Goal: Information Seeking & Learning: Learn about a topic

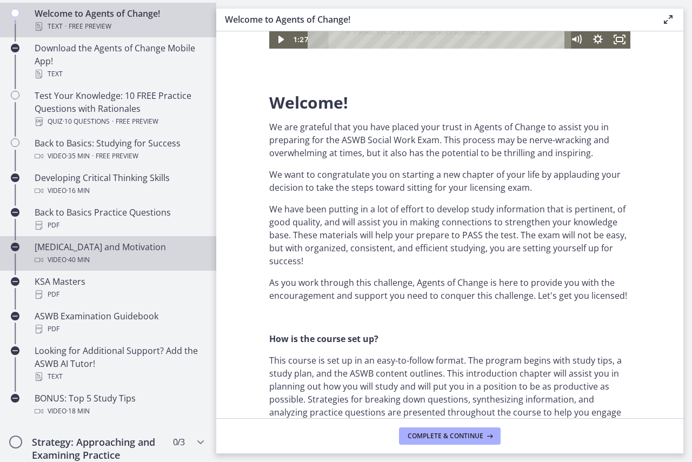
scroll to position [270, 0]
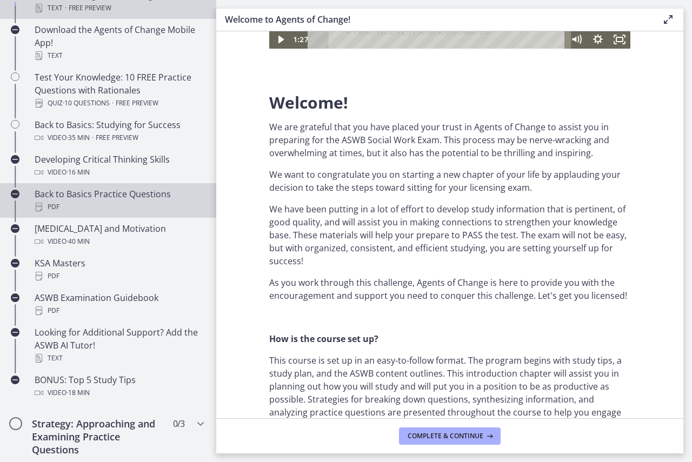
click at [101, 190] on div "Back to Basics Practice Questions PDF" at bounding box center [119, 201] width 169 height 26
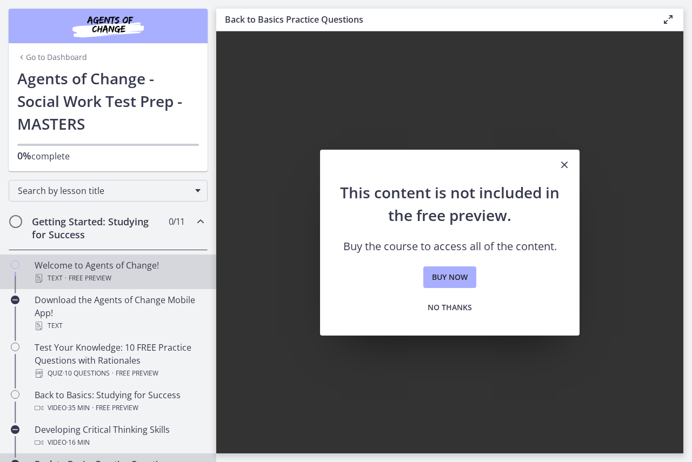
click at [75, 262] on div "Welcome to Agents of Change! Text · Free preview" at bounding box center [119, 272] width 169 height 26
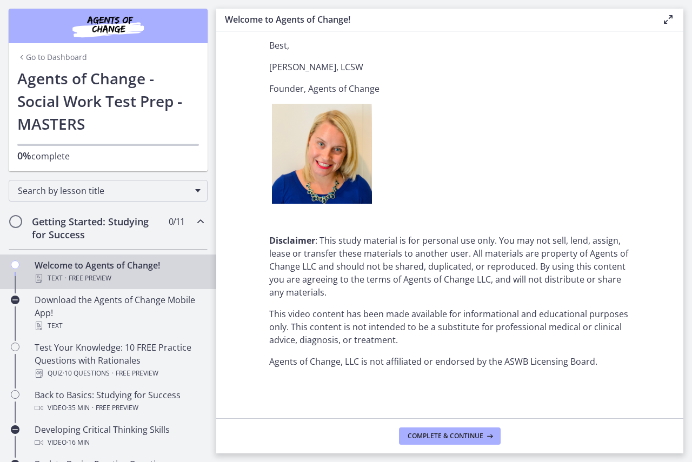
scroll to position [1306, 0]
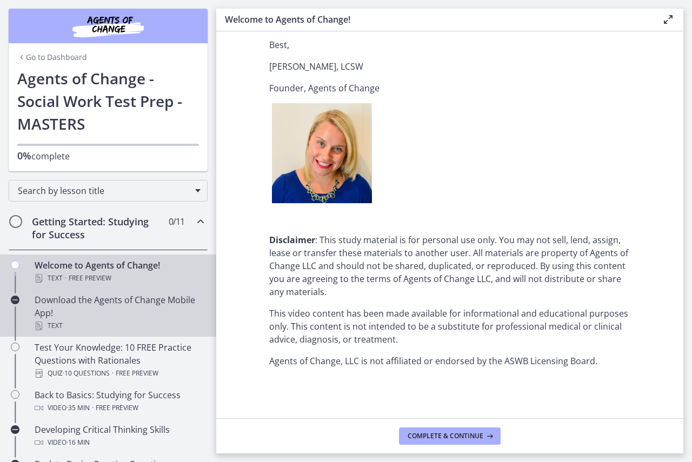
click at [89, 308] on div "Download the Agents of Change Mobile App! Text" at bounding box center [119, 313] width 169 height 39
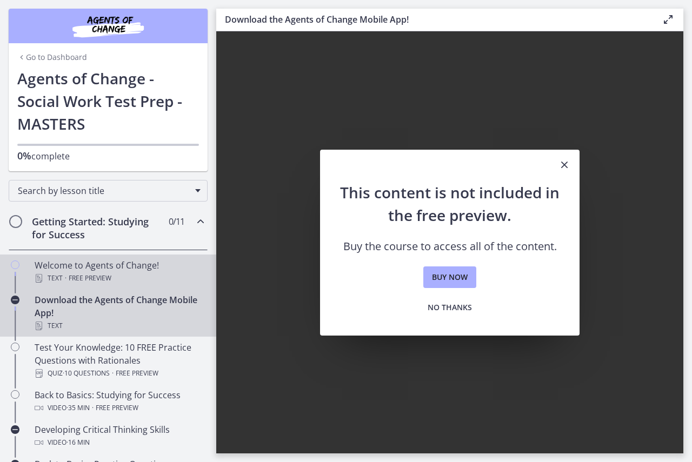
click at [92, 284] on span "Free preview" at bounding box center [90, 278] width 43 height 13
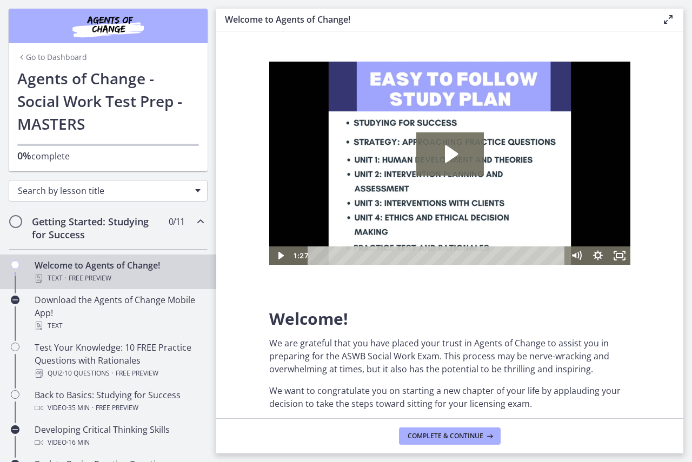
click at [110, 183] on div "Search by lesson title" at bounding box center [108, 191] width 199 height 22
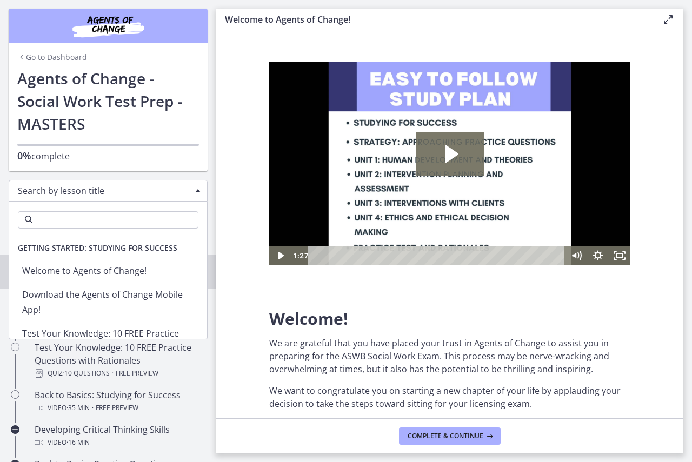
click at [110, 183] on div "Search by lesson title" at bounding box center [108, 191] width 199 height 22
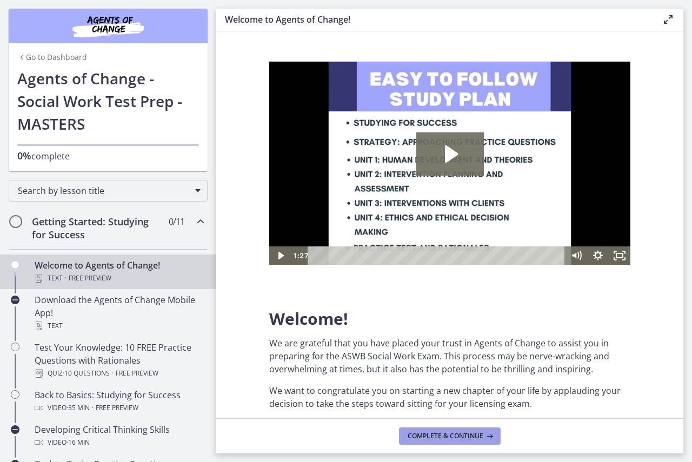
click at [458, 437] on span "Complete & continue" at bounding box center [446, 436] width 76 height 9
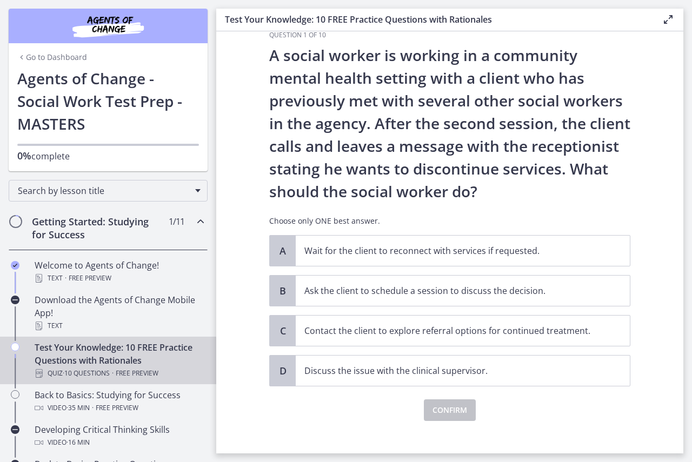
scroll to position [33, 0]
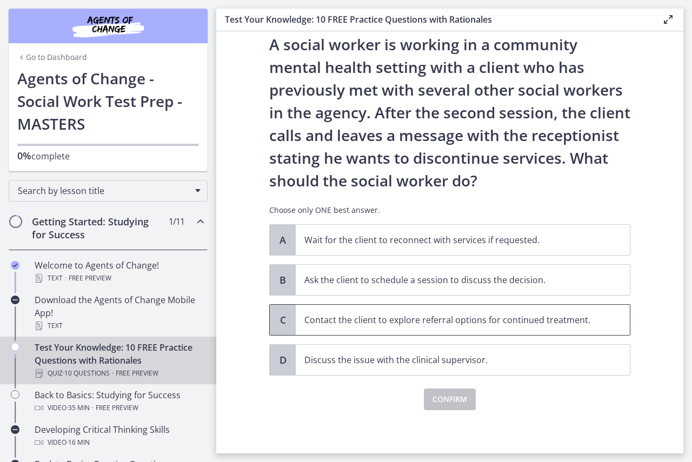
click at [495, 319] on p "Contact the client to explore referral options for continued treatment." at bounding box center [451, 320] width 295 height 13
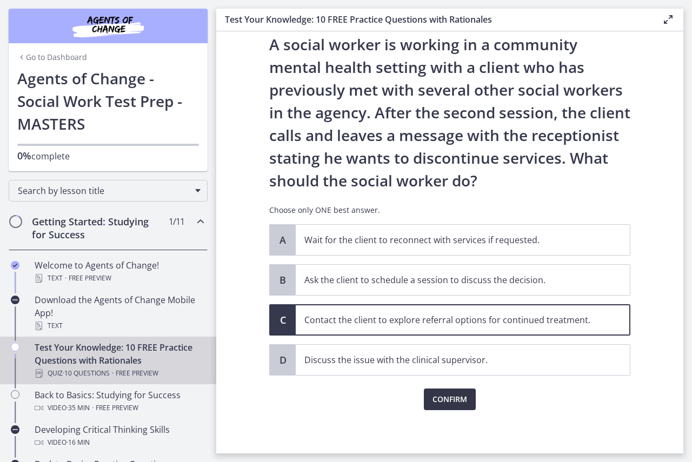
click at [444, 405] on span "Confirm" at bounding box center [449, 399] width 35 height 13
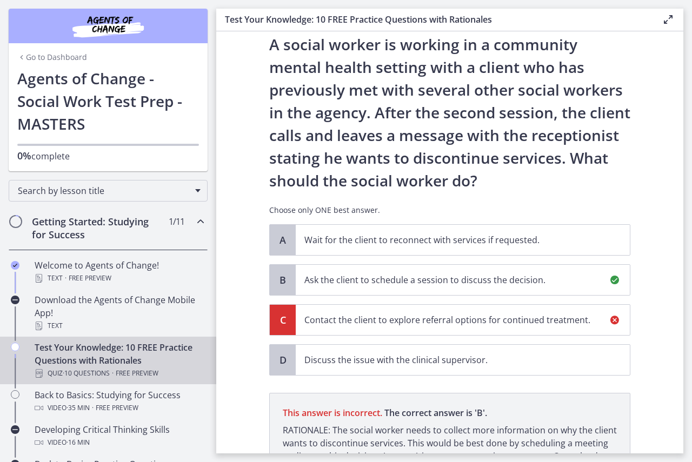
scroll to position [159, 0]
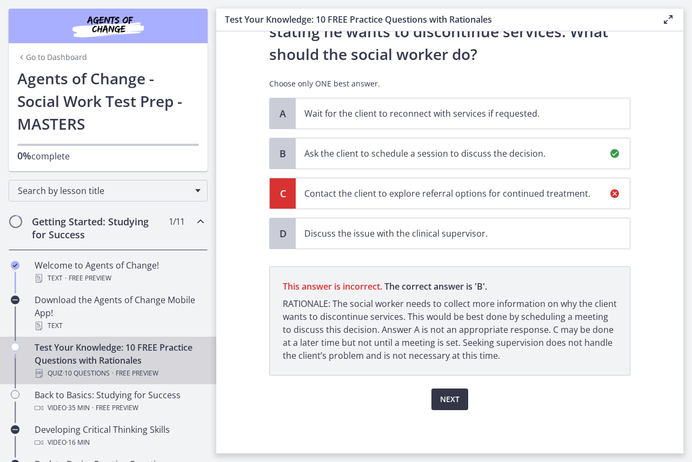
click at [444, 405] on span "Next" at bounding box center [449, 399] width 19 height 13
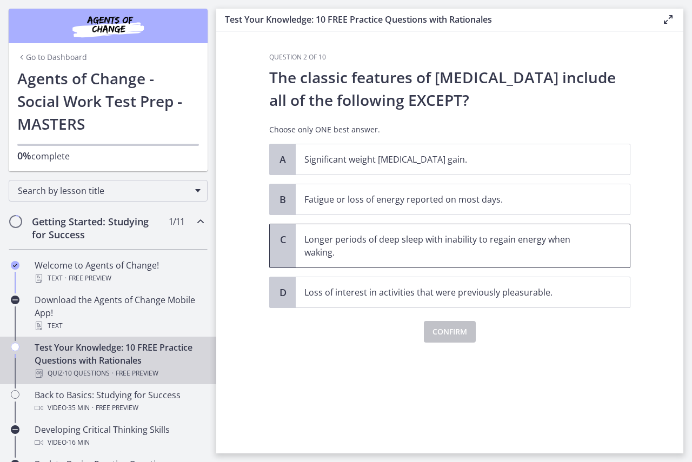
click at [408, 244] on p "Longer periods of deep sleep with inability to regain energy when waking." at bounding box center [451, 246] width 295 height 26
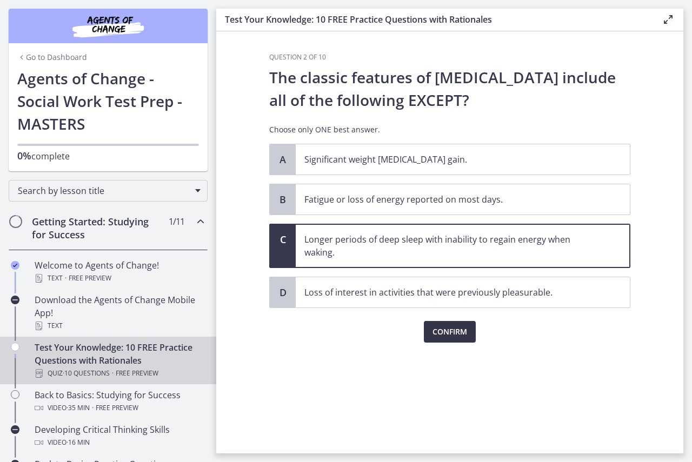
click at [445, 328] on span "Confirm" at bounding box center [449, 331] width 35 height 13
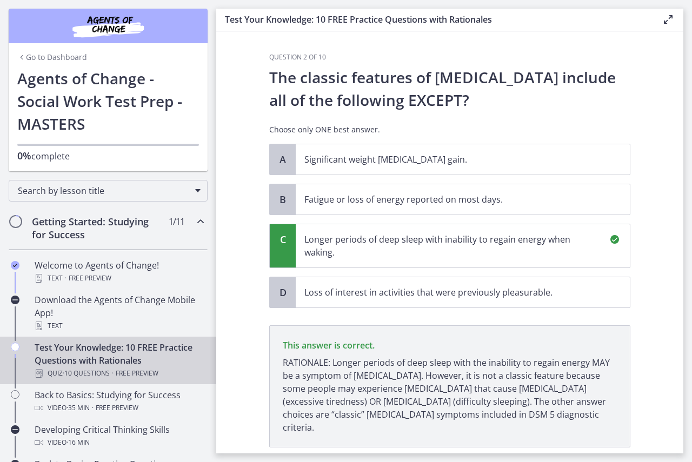
scroll to position [59, 0]
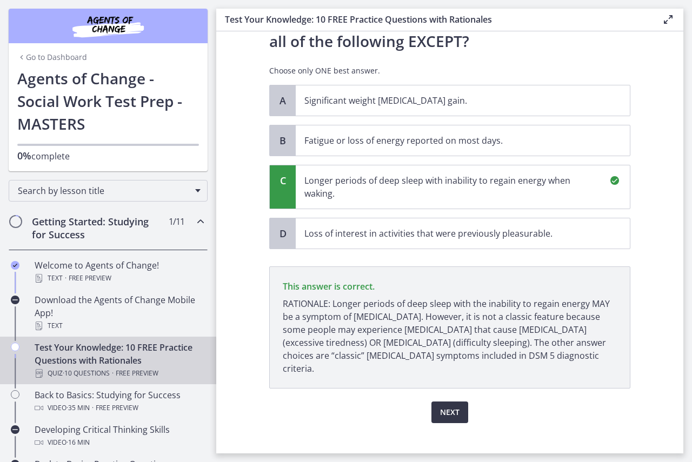
click at [455, 406] on span "Next" at bounding box center [449, 412] width 19 height 13
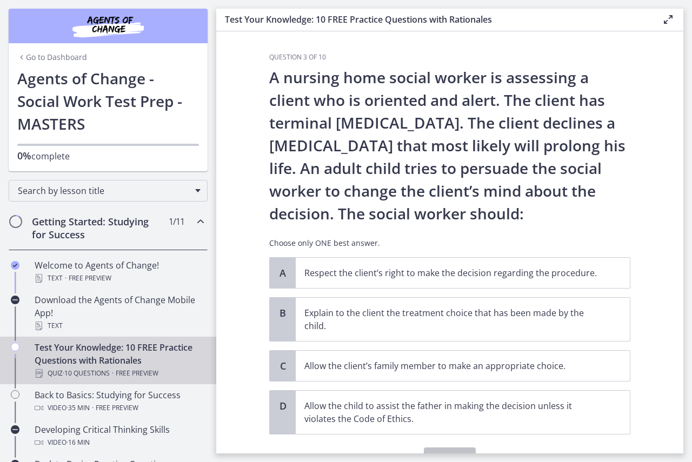
scroll to position [54, 0]
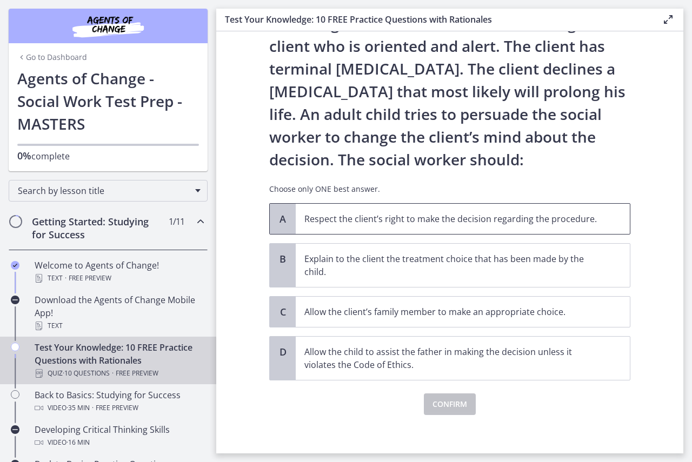
click at [592, 223] on p "Respect the client’s right to make the decision regarding the procedure." at bounding box center [451, 218] width 295 height 13
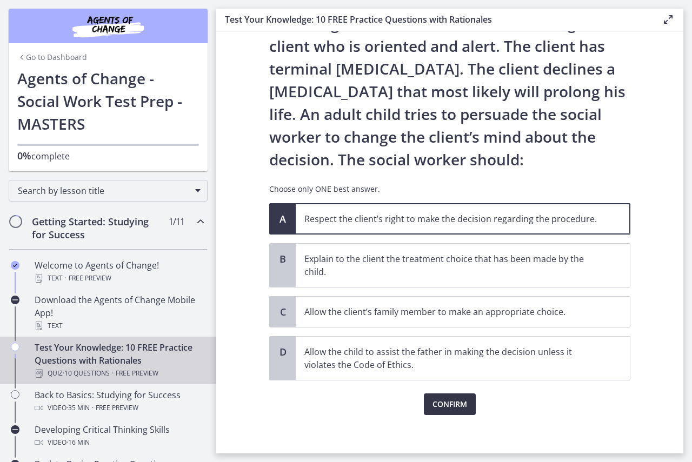
click at [454, 403] on span "Confirm" at bounding box center [449, 404] width 35 height 13
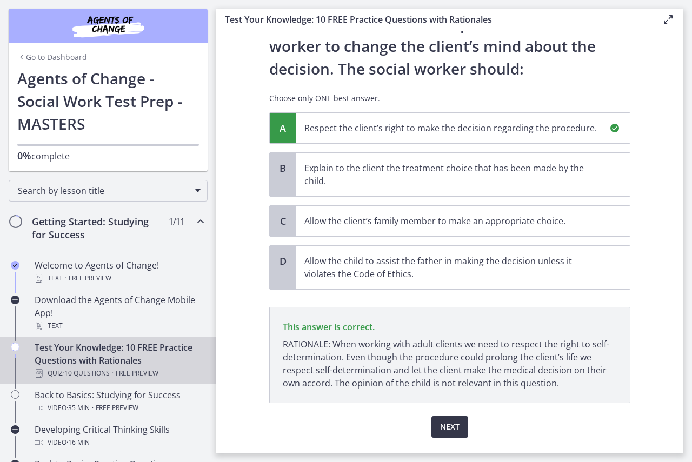
scroll to position [172, 0]
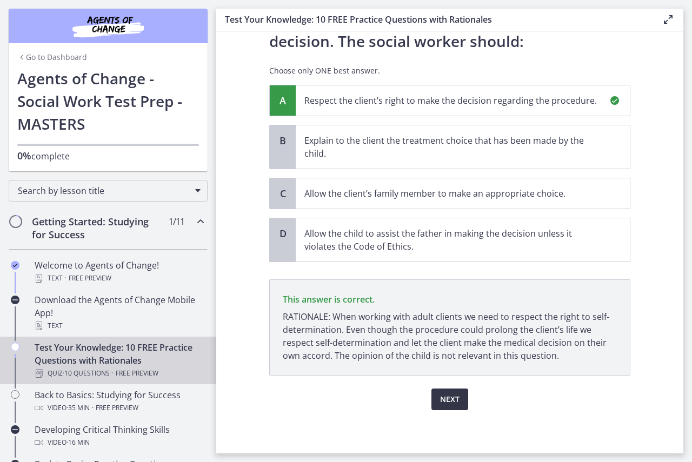
click at [450, 403] on span "Next" at bounding box center [449, 399] width 19 height 13
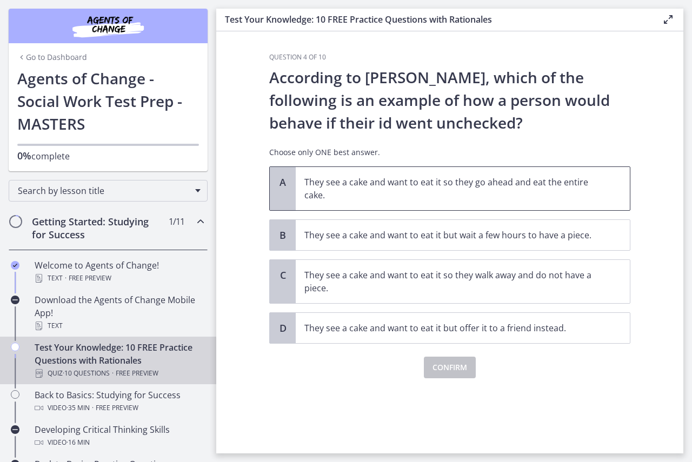
click at [528, 185] on p "They see a cake and want to eat it so they go ahead and eat the entire cake." at bounding box center [451, 189] width 295 height 26
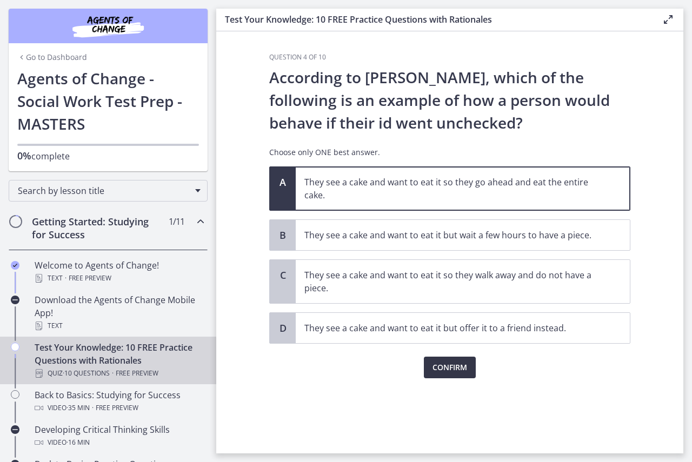
click at [449, 372] on span "Confirm" at bounding box center [449, 367] width 35 height 13
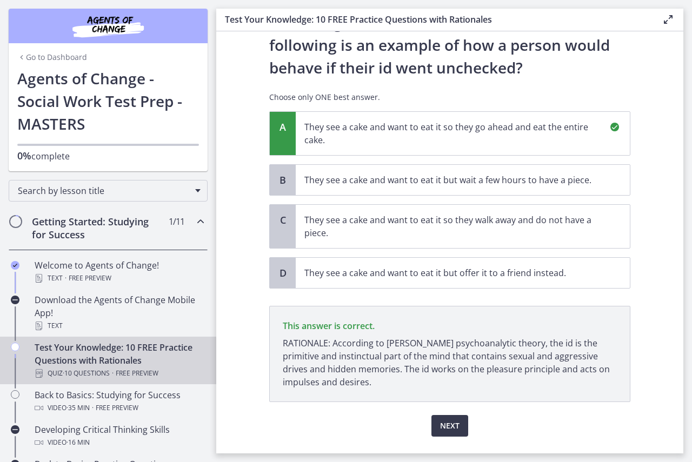
scroll to position [82, 0]
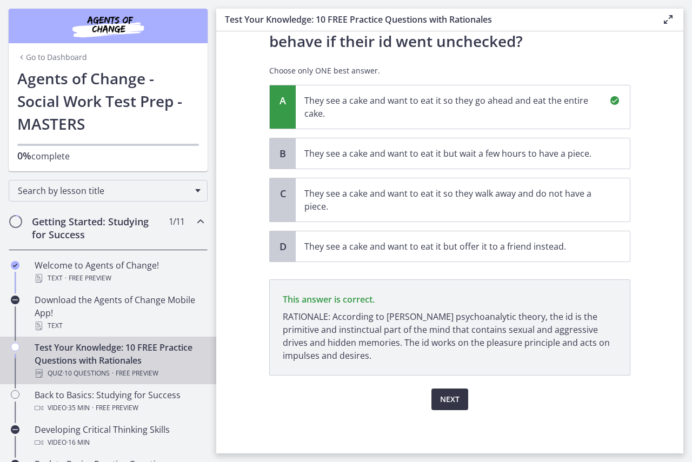
click at [445, 396] on span "Next" at bounding box center [449, 399] width 19 height 13
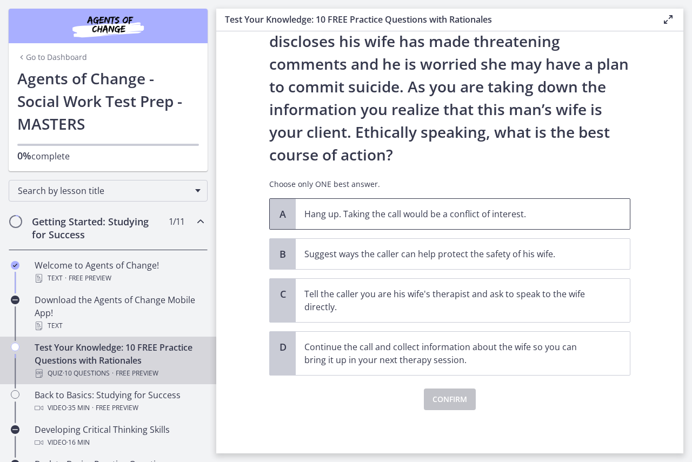
click at [375, 215] on p "Hang up. Taking the call would be a conflict of interest." at bounding box center [451, 214] width 295 height 13
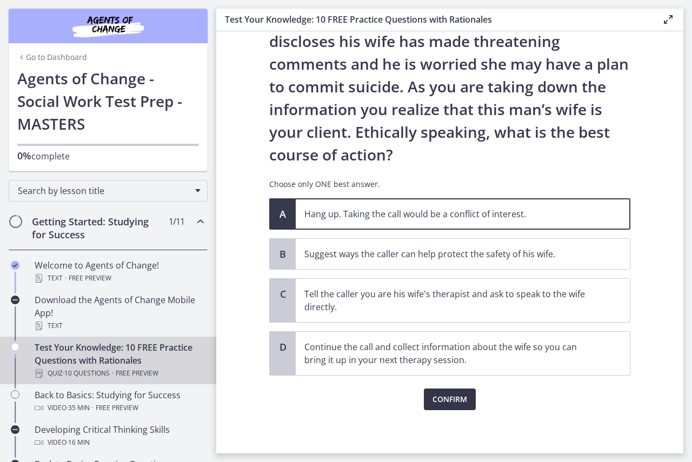
click at [430, 393] on button "Confirm" at bounding box center [450, 400] width 52 height 22
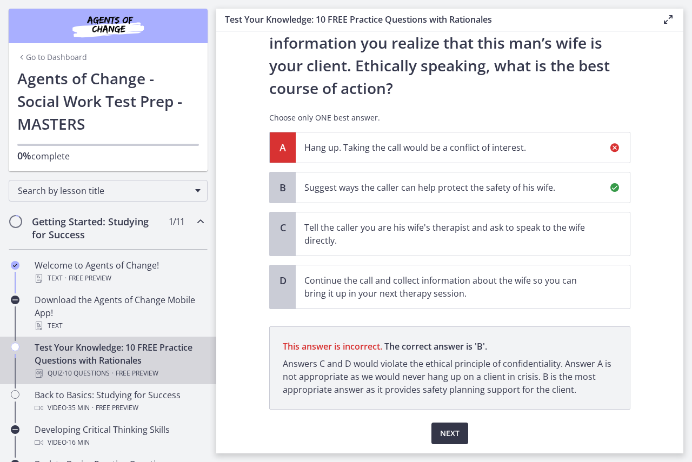
scroll to position [182, 0]
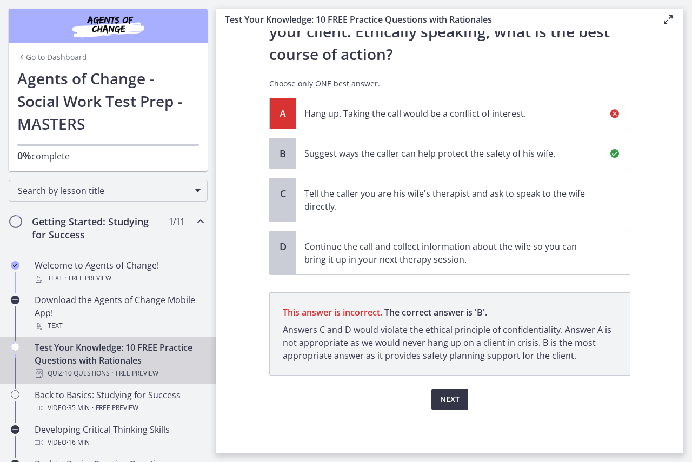
click at [444, 400] on span "Next" at bounding box center [449, 399] width 19 height 13
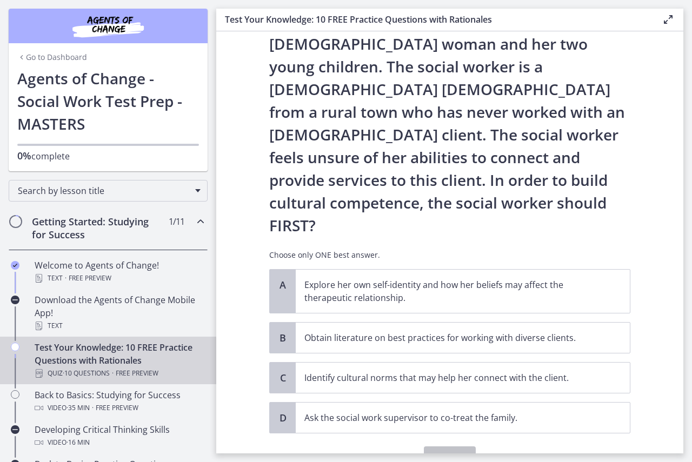
scroll to position [91, 0]
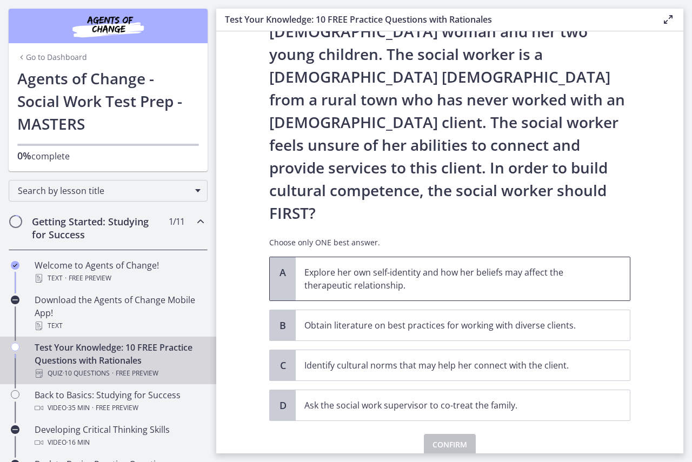
click at [567, 257] on span "Explore her own self-identity and how her beliefs may affect the therapeutic re…" at bounding box center [463, 278] width 334 height 43
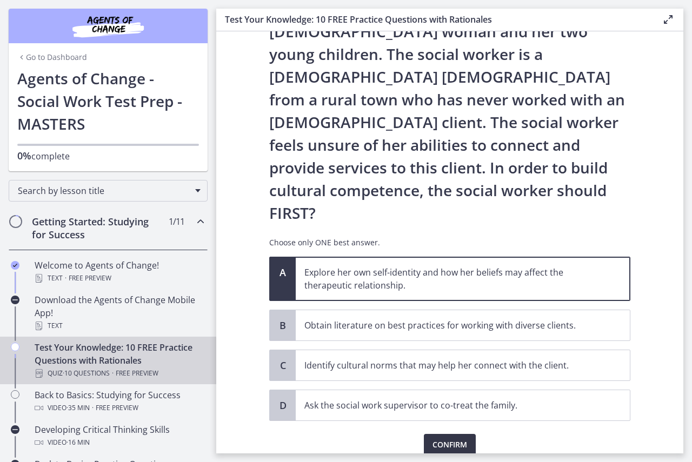
click at [438, 438] on span "Confirm" at bounding box center [449, 444] width 35 height 13
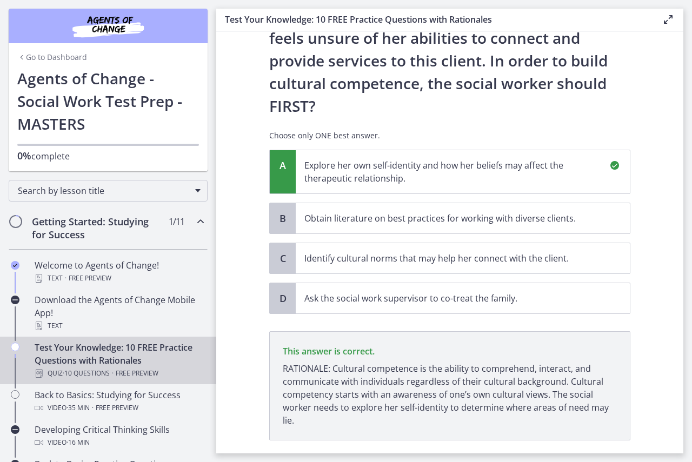
scroll to position [218, 0]
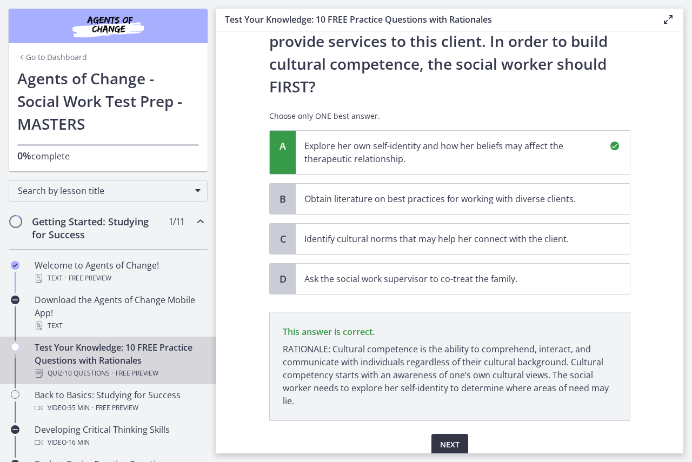
click at [440, 438] on span "Next" at bounding box center [449, 444] width 19 height 13
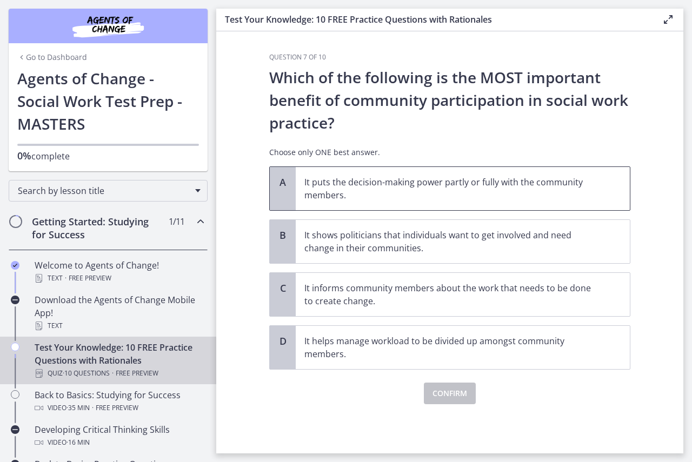
click at [488, 168] on span "It puts the decision-making power partly or fully with the community members." at bounding box center [463, 188] width 334 height 43
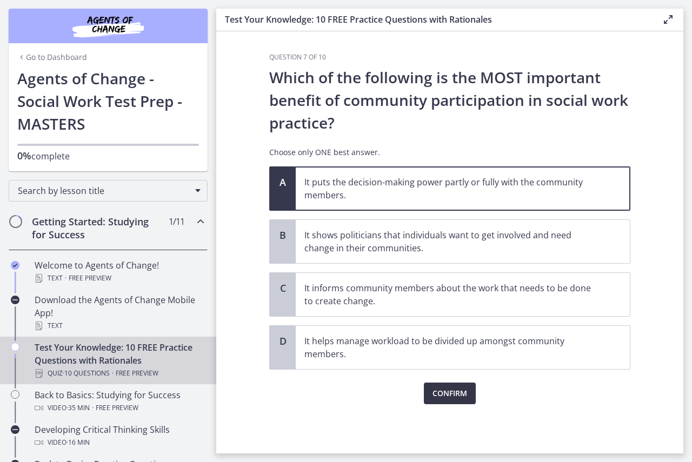
click at [466, 393] on span "Confirm" at bounding box center [449, 393] width 35 height 13
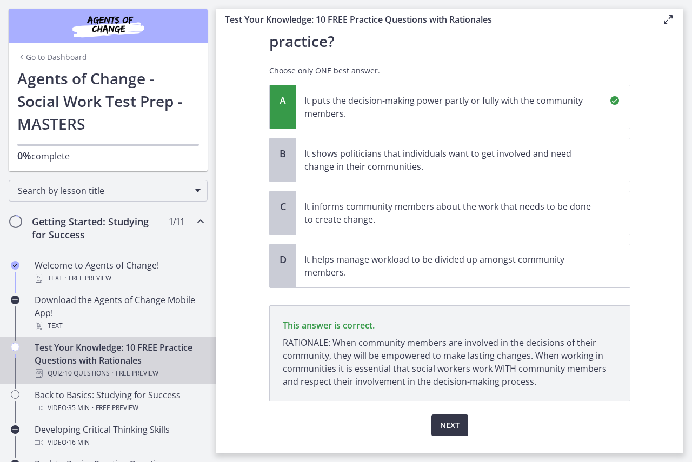
scroll to position [108, 0]
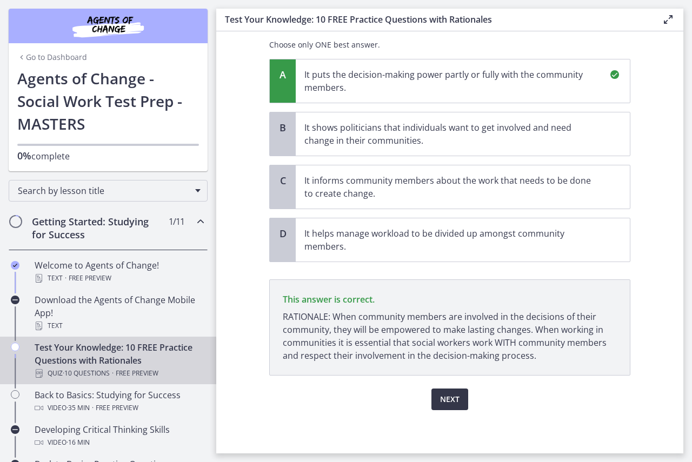
click at [451, 390] on button "Next" at bounding box center [449, 400] width 37 height 22
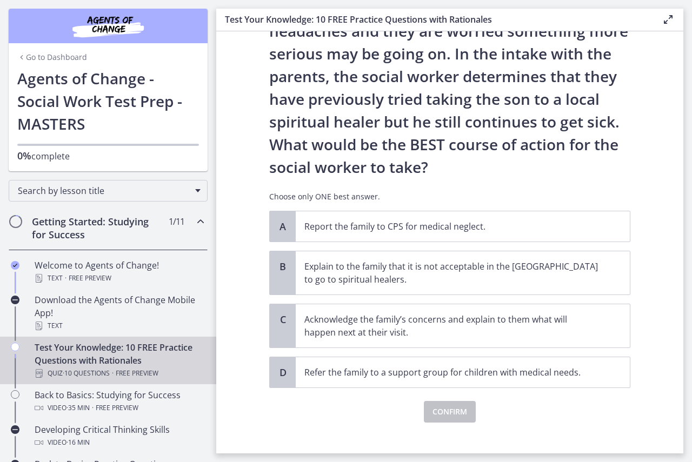
scroll to position [150, 0]
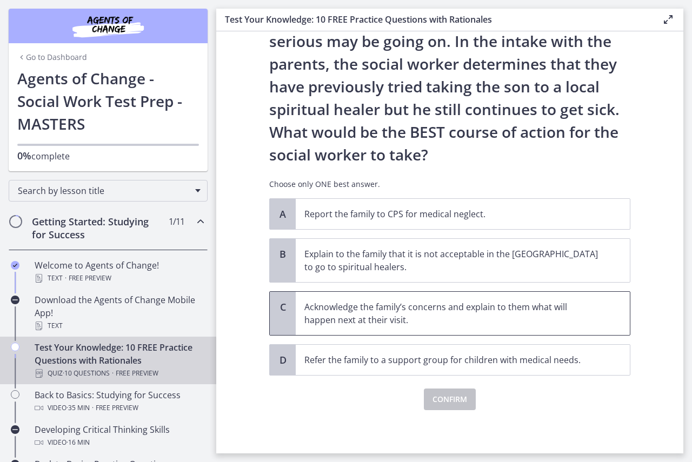
click at [557, 317] on p "Acknowledge the family’s concerns and explain to them what will happen next at …" at bounding box center [451, 314] width 295 height 26
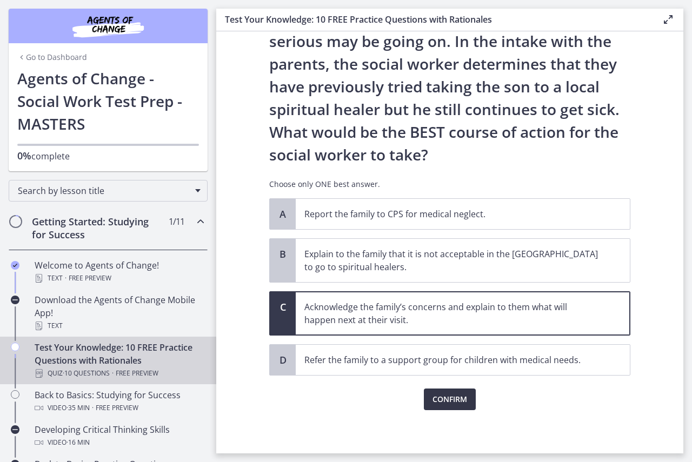
click at [447, 399] on span "Confirm" at bounding box center [449, 399] width 35 height 13
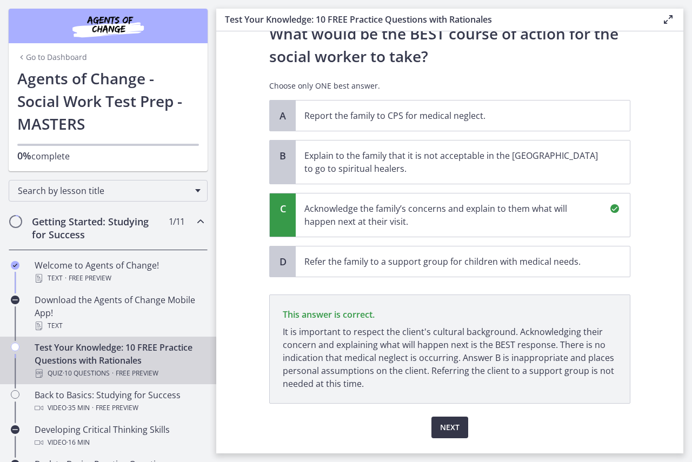
scroll to position [276, 0]
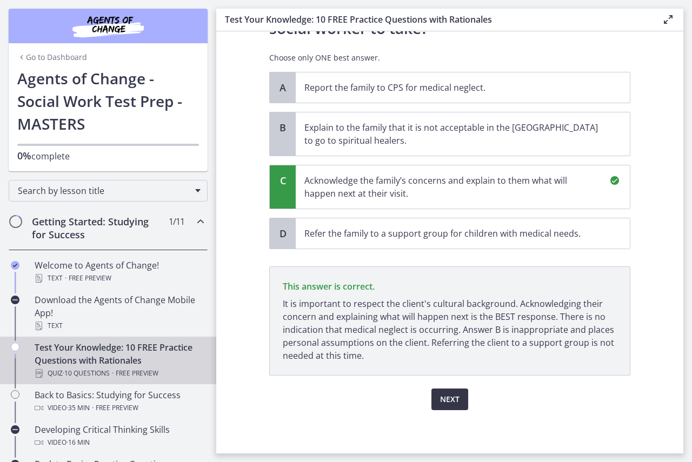
click at [447, 399] on span "Next" at bounding box center [449, 399] width 19 height 13
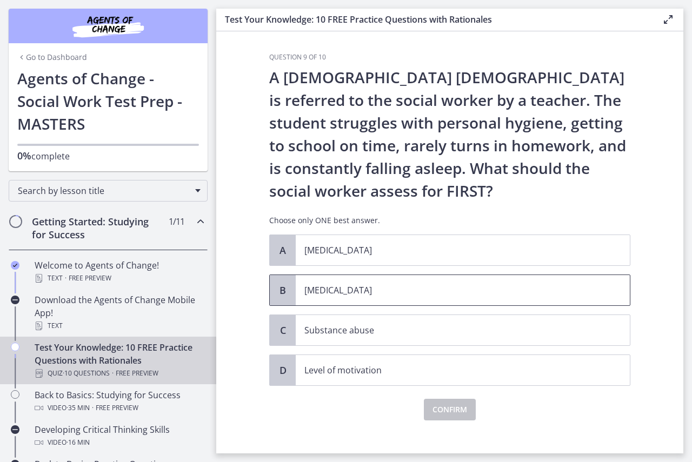
click at [323, 285] on p "[MEDICAL_DATA]" at bounding box center [451, 290] width 295 height 13
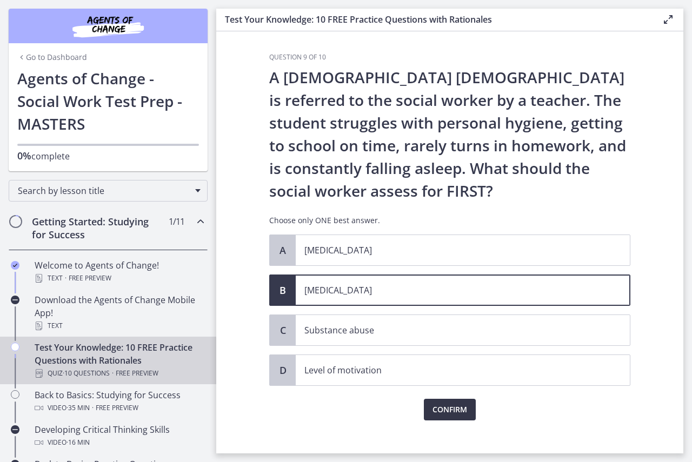
click at [454, 409] on span "Confirm" at bounding box center [449, 409] width 35 height 13
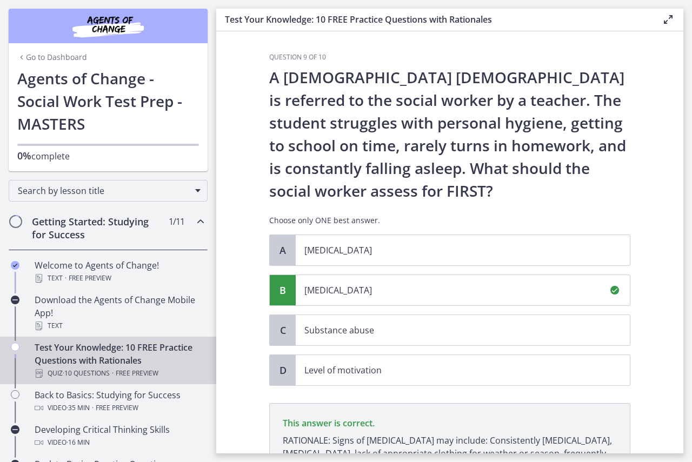
scroll to position [137, 0]
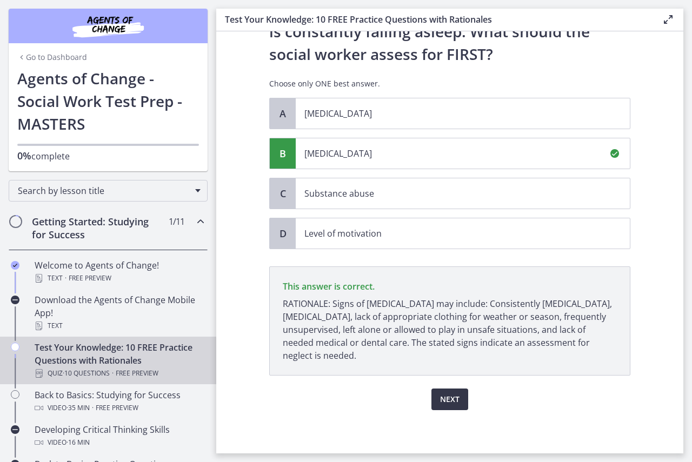
click at [454, 391] on button "Next" at bounding box center [449, 400] width 37 height 22
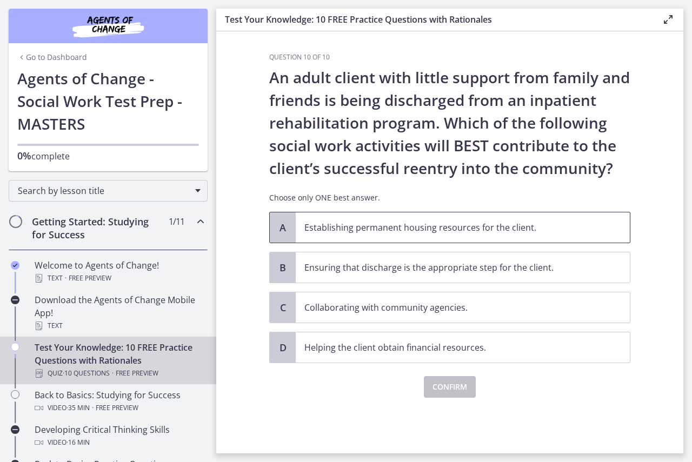
click at [608, 219] on span "Establishing permanent housing resources for the client." at bounding box center [463, 227] width 334 height 30
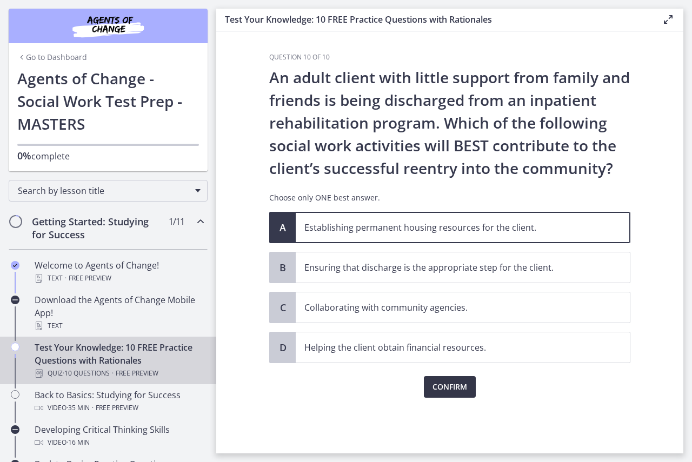
click at [441, 381] on span "Confirm" at bounding box center [449, 387] width 35 height 13
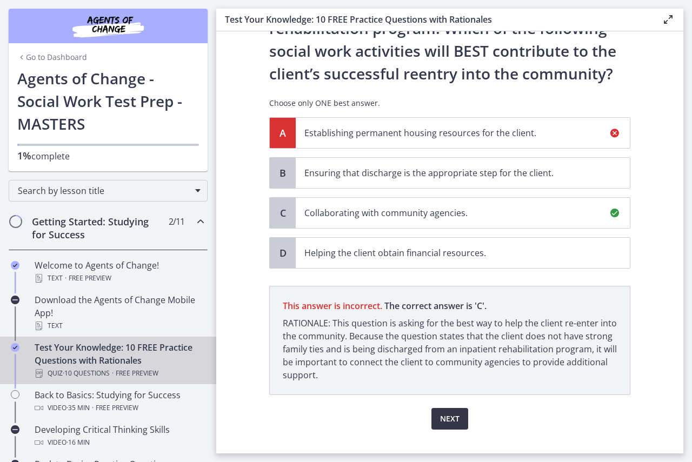
scroll to position [114, 0]
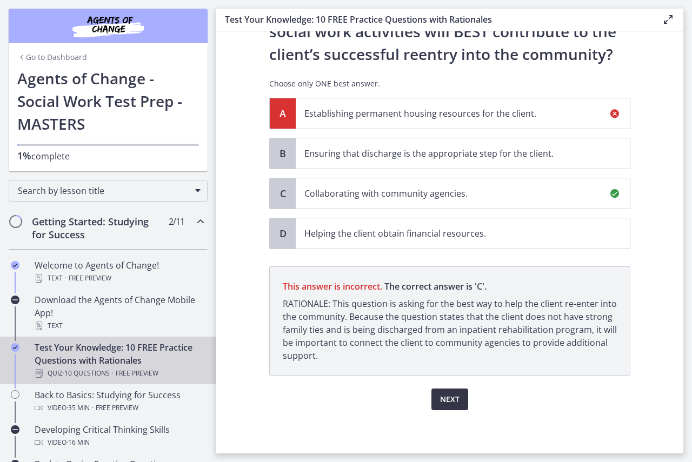
click at [441, 404] on span "Next" at bounding box center [449, 399] width 19 height 13
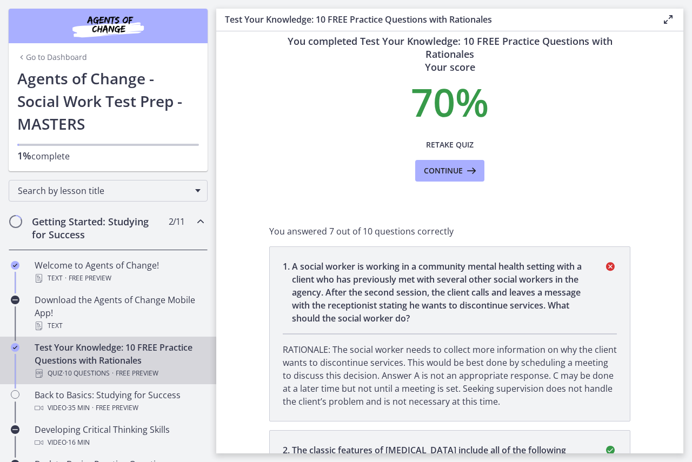
scroll to position [0, 0]
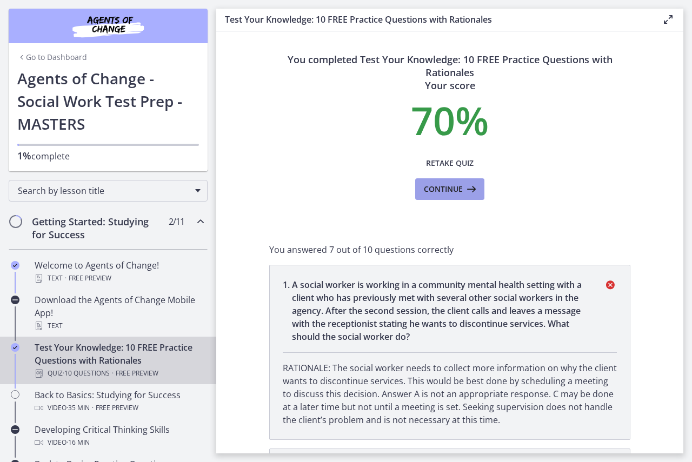
click at [444, 183] on span "Continue" at bounding box center [443, 189] width 39 height 13
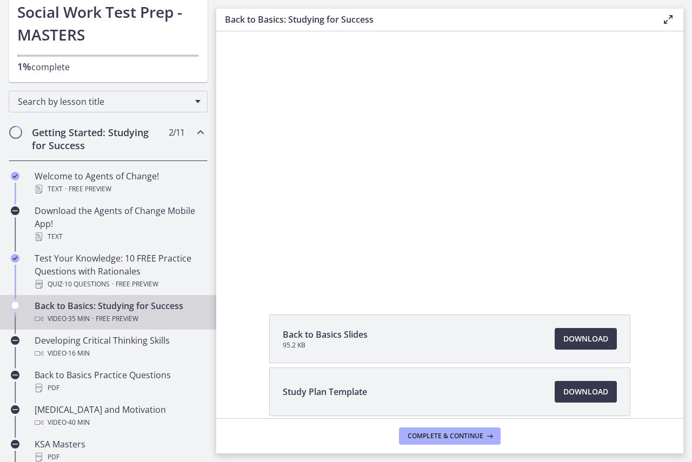
scroll to position [108, 0]
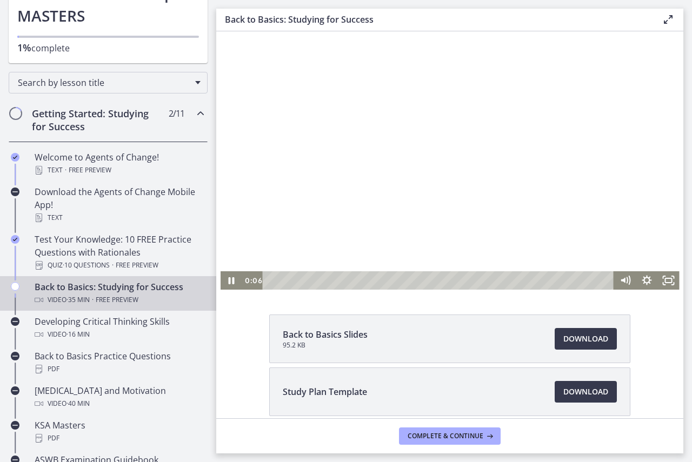
click at [549, 171] on div at bounding box center [450, 160] width 459 height 258
click at [641, 277] on icon "Show settings menu" at bounding box center [647, 280] width 22 height 18
click at [641, 277] on icon "Hide settings menu" at bounding box center [647, 280] width 22 height 18
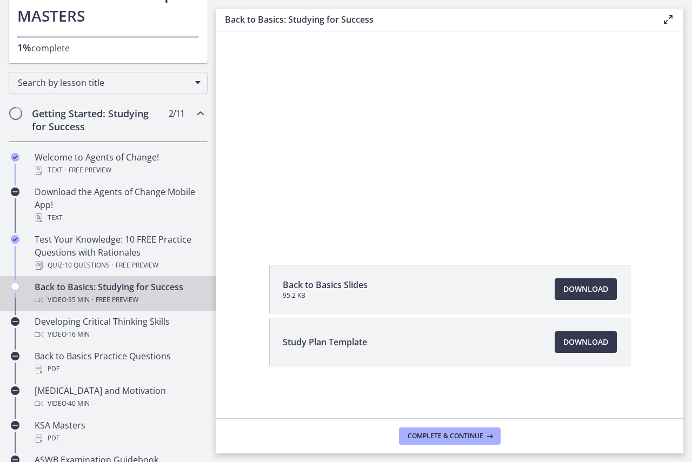
scroll to position [0, 0]
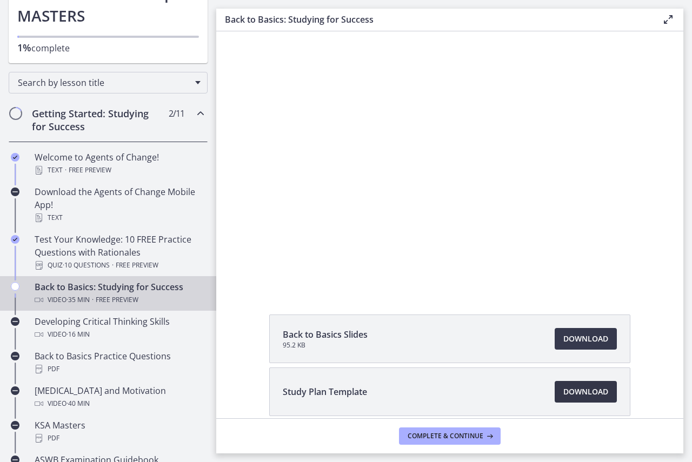
click at [583, 389] on span "Download Opens in a new window" at bounding box center [585, 391] width 45 height 13
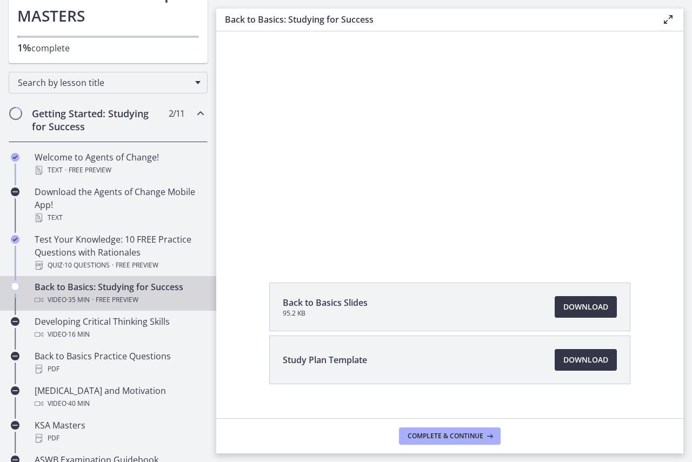
scroll to position [50, 0]
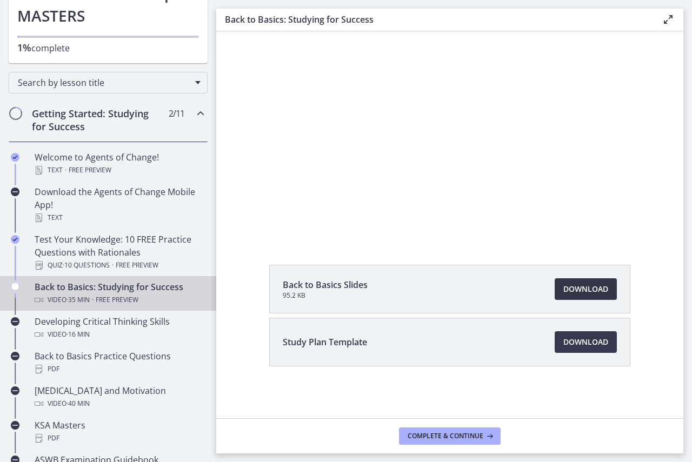
click at [583, 285] on span "Download Opens in a new window" at bounding box center [585, 289] width 45 height 13
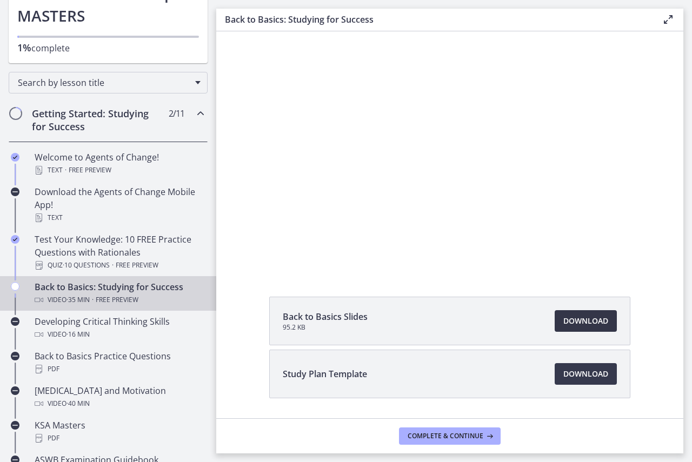
scroll to position [0, 0]
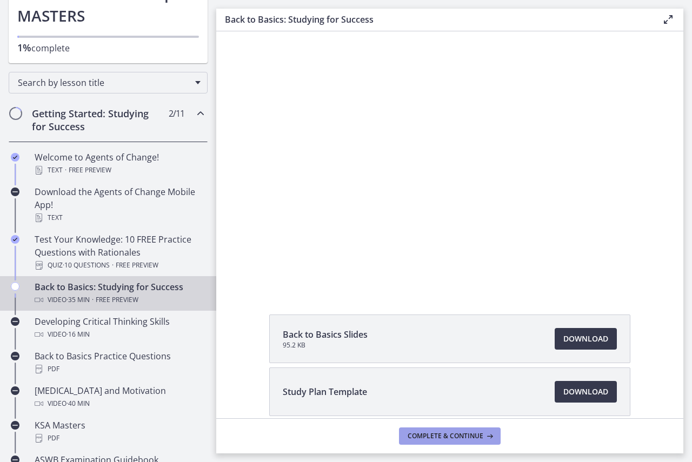
click at [442, 434] on span "Complete & continue" at bounding box center [446, 436] width 76 height 9
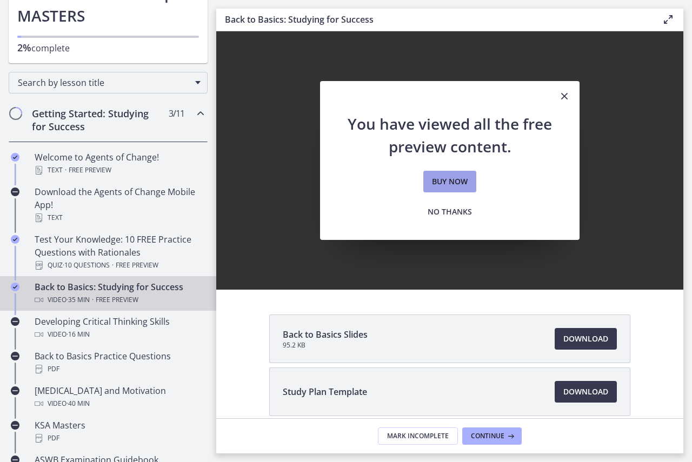
click at [457, 190] on link "Buy now" at bounding box center [449, 182] width 53 height 22
